Goal: Task Accomplishment & Management: Manage account settings

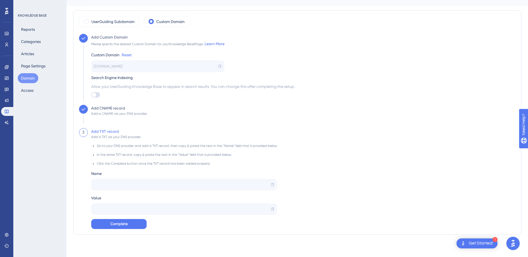
click at [224, 119] on div "Add CNAME record Add a CNAME via your DNS provider." at bounding box center [297, 116] width 436 height 23
click at [134, 185] on div at bounding box center [184, 184] width 186 height 11
click at [114, 223] on span "Complete" at bounding box center [118, 224] width 17 height 7
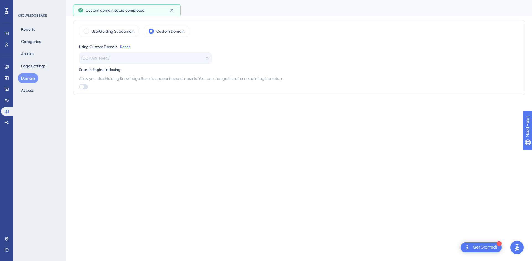
click at [93, 0] on html "1 Get Started! Performance Users Engagement Widgets Feedback Product Updates Kn…" at bounding box center [266, 0] width 532 height 0
click at [5, 99] on icon at bounding box center [6, 100] width 4 height 4
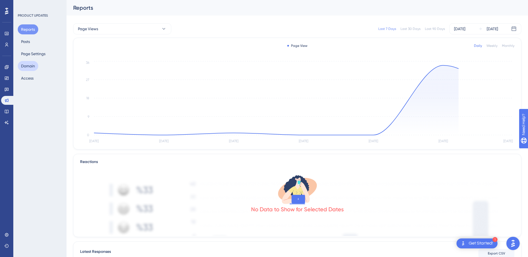
click at [26, 67] on button "Domain" at bounding box center [28, 66] width 21 height 10
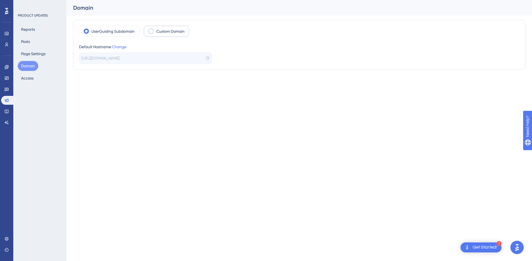
click at [162, 32] on label "Custom Domain" at bounding box center [170, 31] width 28 height 7
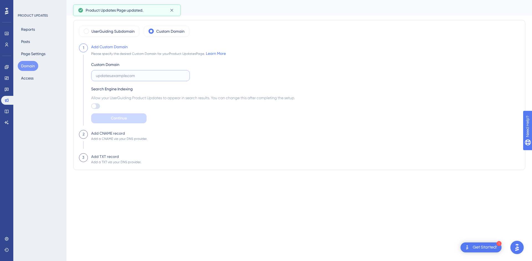
click at [145, 76] on input "text" at bounding box center [140, 76] width 89 height 6
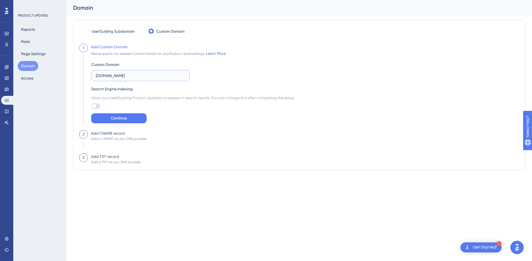
type input "[DOMAIN_NAME]"
click at [204, 113] on div "Custom Domain updates.salesgenie.com Search Engine Indexing Allow your UserGuid…" at bounding box center [193, 90] width 204 height 67
click at [107, 121] on button "Continue" at bounding box center [118, 118] width 55 height 10
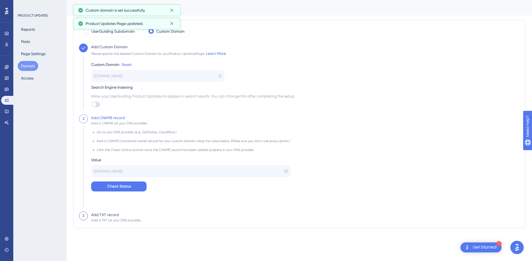
click at [284, 172] on icon at bounding box center [286, 171] width 4 height 4
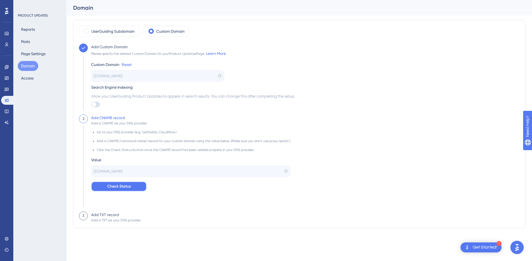
click at [119, 186] on span "Check Status" at bounding box center [119, 186] width 24 height 7
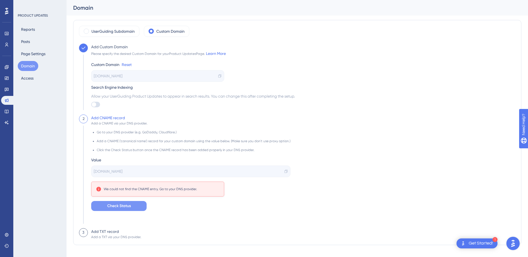
click at [185, 154] on div "Go to your DNS provider (e.g. GoDaddy, Cloudflare.) Add a CNAME ('canonical nam…" at bounding box center [190, 168] width 199 height 85
click at [118, 201] on div "Go to your DNS provider (e.g. GoDaddy, Cloudflare.) Add a CNAME ('canonical nam…" at bounding box center [190, 168] width 199 height 85
click at [105, 204] on button "Check Status" at bounding box center [118, 206] width 55 height 10
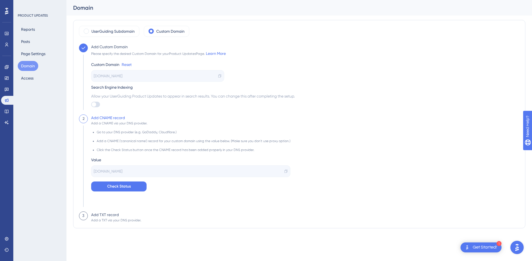
click at [399, 142] on div "2 Add CNAME record Add a CNAME via your DNS provider. Go to your DNS provider (…" at bounding box center [299, 162] width 441 height 97
click at [131, 183] on button "Check Status" at bounding box center [118, 187] width 55 height 10
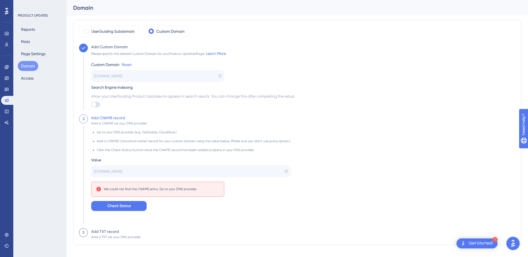
click at [217, 76] on div "[DOMAIN_NAME]" at bounding box center [157, 76] width 133 height 12
click at [219, 74] on icon at bounding box center [220, 76] width 4 height 4
click at [114, 207] on span "Check Status" at bounding box center [119, 206] width 24 height 7
click at [284, 171] on icon at bounding box center [286, 171] width 4 height 4
click at [122, 206] on span "Check Status" at bounding box center [119, 206] width 24 height 7
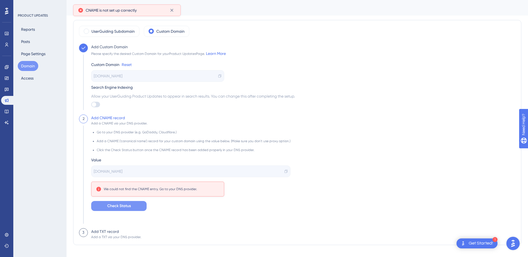
scroll to position [2, 0]
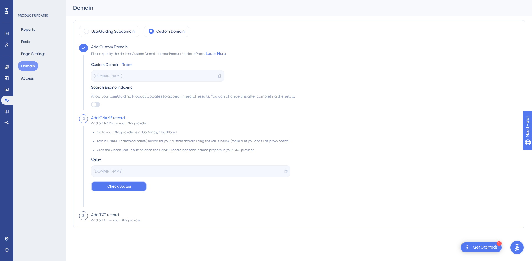
click at [112, 190] on button "Check Status" at bounding box center [118, 187] width 55 height 10
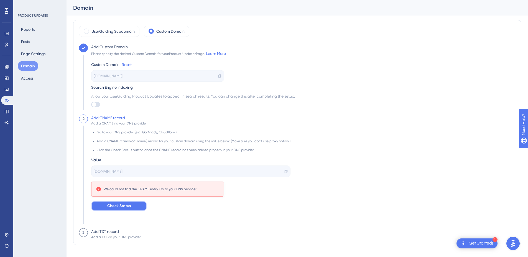
click at [124, 208] on span "Check Status" at bounding box center [119, 206] width 24 height 7
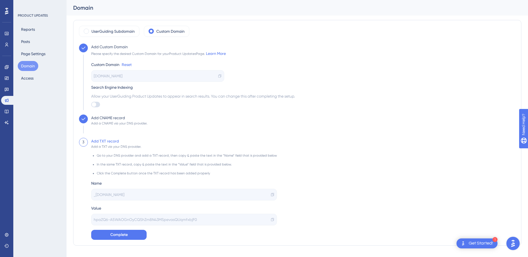
click at [270, 194] on icon at bounding box center [272, 195] width 4 height 4
click at [270, 220] on icon at bounding box center [272, 220] width 4 height 4
copy span
click at [95, 231] on button "Complete" at bounding box center [118, 235] width 55 height 10
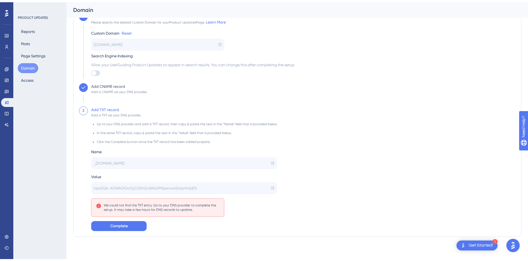
scroll to position [29, 0]
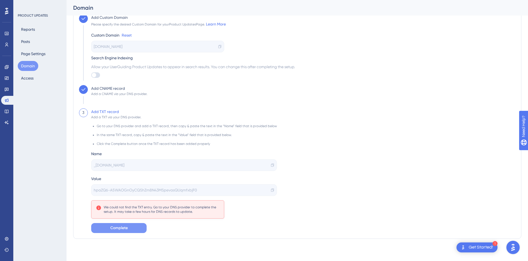
click at [112, 228] on span "Complete" at bounding box center [118, 228] width 17 height 7
click at [259, 84] on div "Add Custom Domain Please specify the desired Custom Domain for your Product Upd…" at bounding box center [191, 49] width 207 height 71
click at [120, 236] on div "UserGuiding Subdomain Custom Domain Add Custom Domain Please specify the desire…" at bounding box center [297, 115] width 448 height 248
click at [113, 233] on button "Complete" at bounding box center [118, 228] width 55 height 10
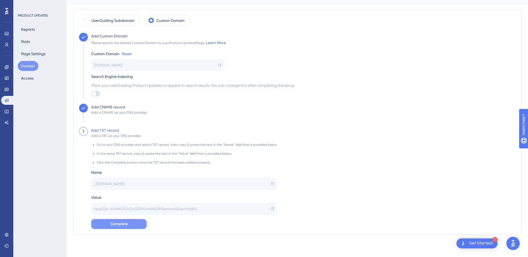
click at [122, 224] on span "Complete" at bounding box center [118, 224] width 17 height 7
